Goal: Find specific page/section: Find specific page/section

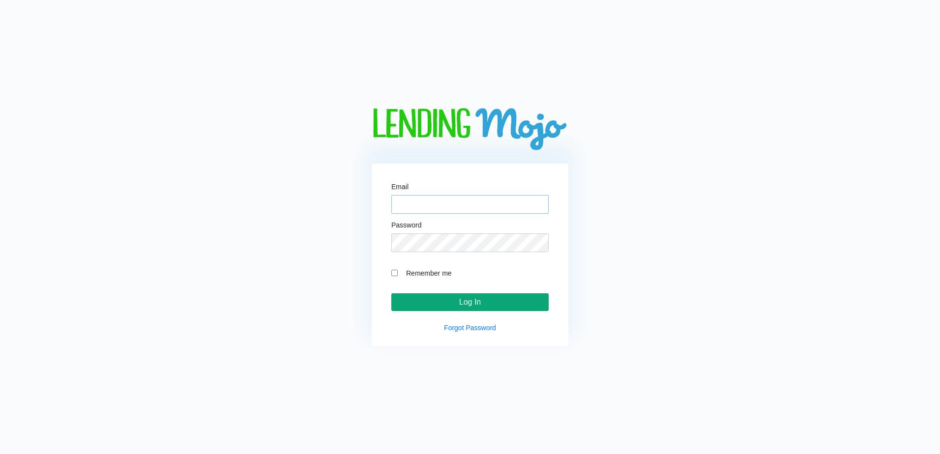
type input "[EMAIL_ADDRESS][DOMAIN_NAME]"
click at [464, 303] on input "Log In" at bounding box center [469, 302] width 157 height 18
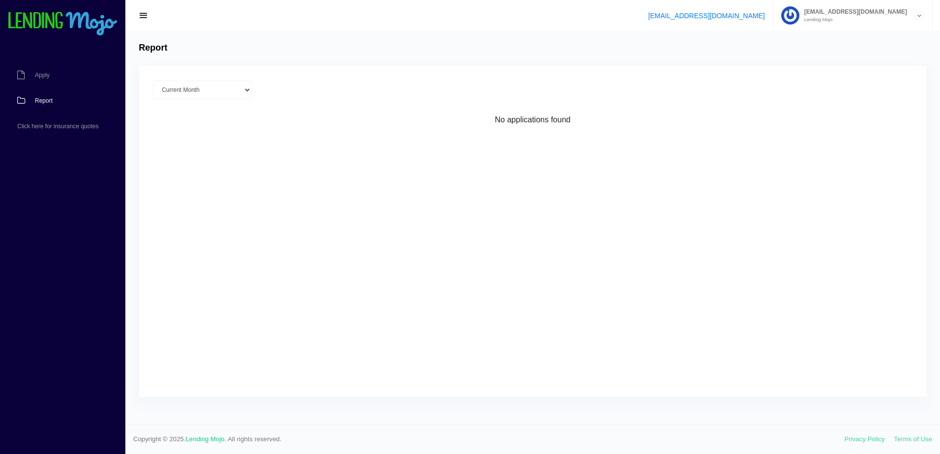
click at [37, 101] on span "Report" at bounding box center [44, 101] width 18 height 6
click at [50, 104] on link "Report" at bounding box center [58, 101] width 116 height 26
click at [143, 17] on span "button" at bounding box center [144, 15] width 10 height 11
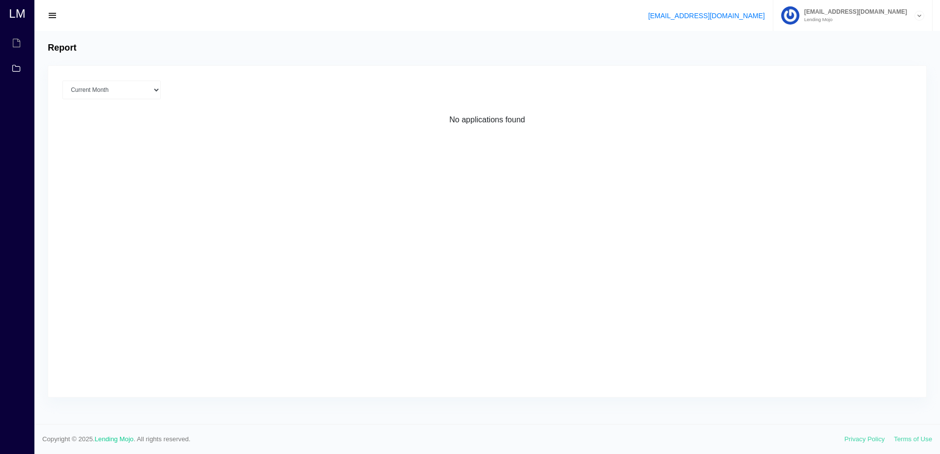
click at [58, 18] on button "button" at bounding box center [53, 16] width 22 height 14
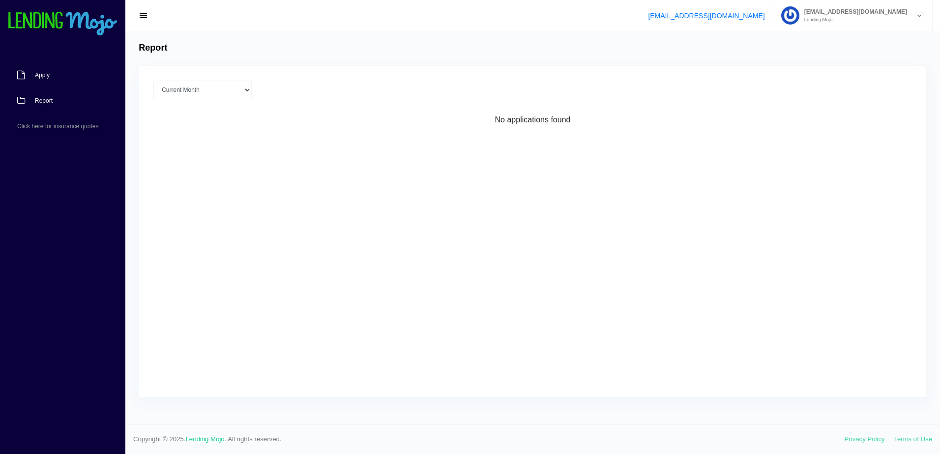
click at [45, 75] on span "Apply" at bounding box center [42, 75] width 15 height 6
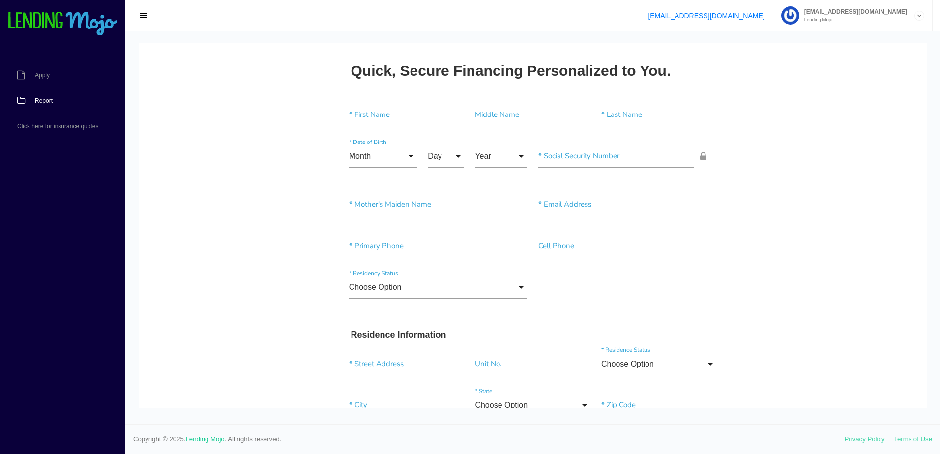
click at [50, 105] on link "Report" at bounding box center [58, 101] width 116 height 26
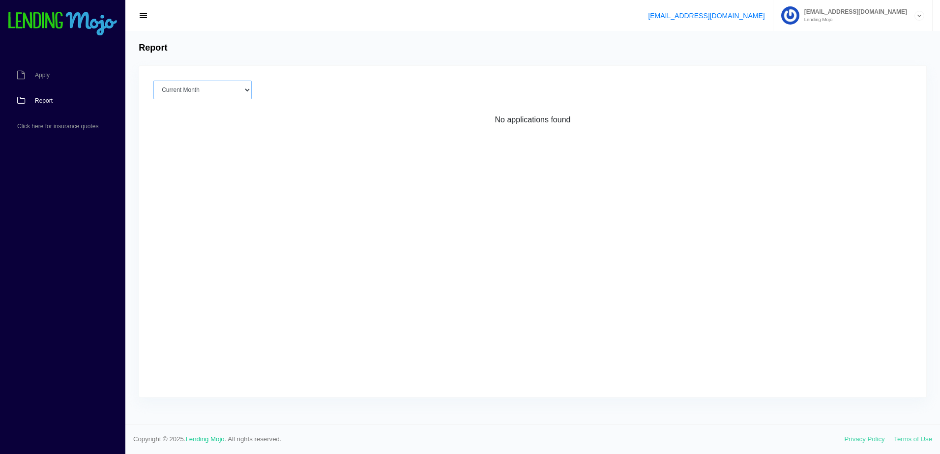
click at [231, 88] on select "Current Month [DATE] [DATE] [DATE] [DATE] [DATE] All time" at bounding box center [202, 90] width 98 height 19
select select "[DATE]"
click at [153, 81] on select "Current Month [DATE] [DATE] [DATE] [DATE] [DATE] All time" at bounding box center [202, 90] width 98 height 19
